Goal: Task Accomplishment & Management: Complete application form

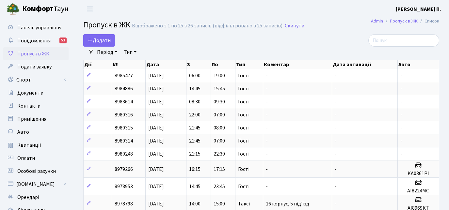
select select "25"
click at [91, 41] on icon at bounding box center [90, 40] width 5 height 5
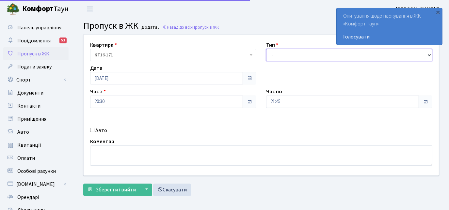
drag, startPoint x: 0, startPoint y: 0, endPoint x: 293, endPoint y: 55, distance: 297.6
click at [293, 55] on select "- Доставка Таксі Гості Сервіс" at bounding box center [349, 55] width 166 height 12
select select "3"
click at [266, 49] on select "- Доставка Таксі Гості Сервіс" at bounding box center [349, 55] width 166 height 12
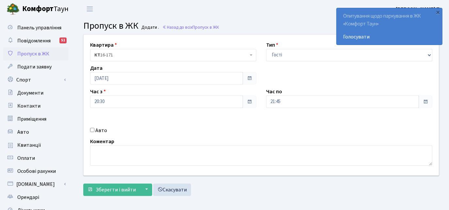
click at [90, 132] on div "Авто" at bounding box center [173, 131] width 176 height 8
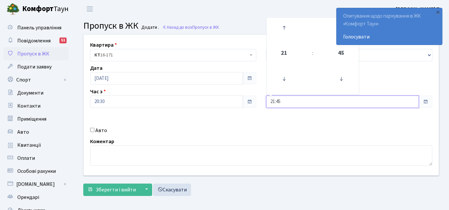
click at [284, 100] on input "21:45" at bounding box center [342, 102] width 153 height 12
click at [284, 30] on icon at bounding box center [284, 28] width 18 height 18
type input "23:45"
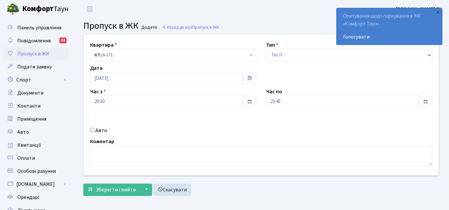
click at [90, 130] on input "Авто" at bounding box center [92, 130] width 4 height 4
checkbox input "true"
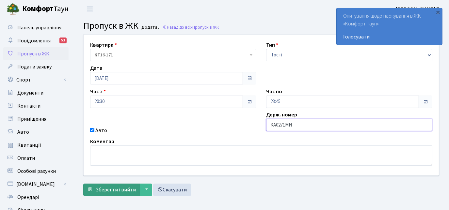
type input "КА0271МИ"
click at [118, 188] on span "Зберегти і вийти" at bounding box center [116, 189] width 40 height 7
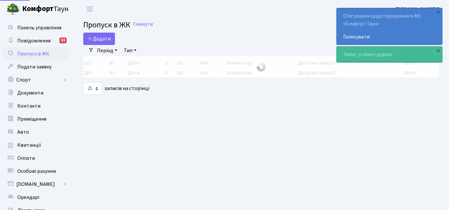
select select "25"
